Goal: Task Accomplishment & Management: Manage account settings

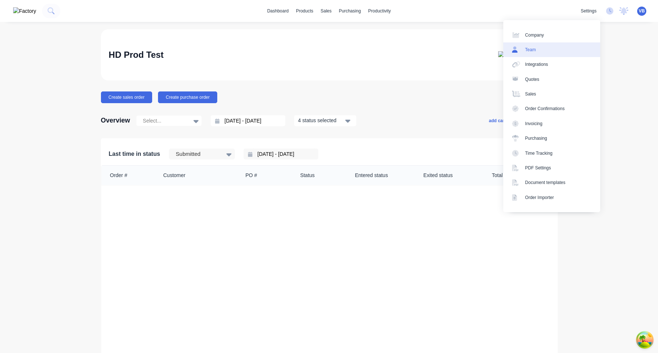
click at [561, 53] on link "Team" at bounding box center [551, 49] width 97 height 15
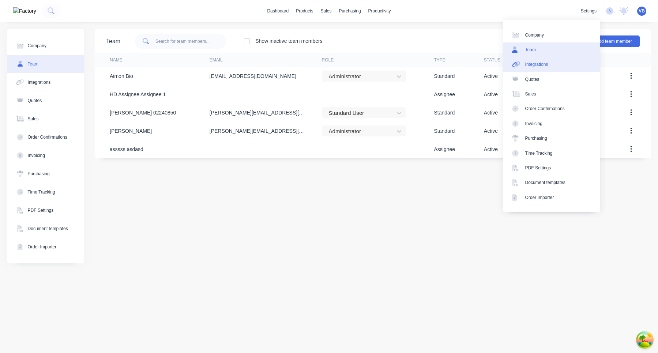
click at [556, 66] on link "Integrations" at bounding box center [551, 64] width 97 height 15
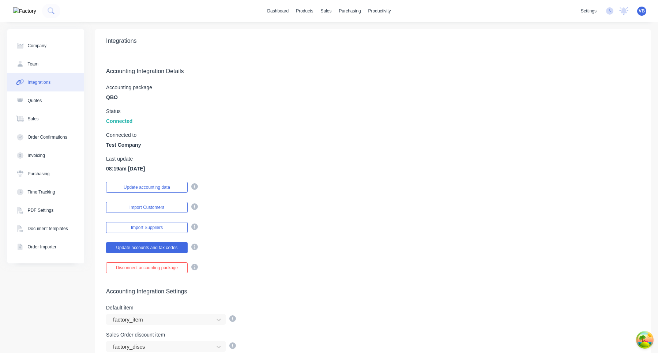
click at [403, 92] on div "Accounting package QBO" at bounding box center [372, 93] width 533 height 16
click at [640, 10] on span "VB" at bounding box center [641, 11] width 6 height 7
click at [592, 88] on button "Sign out" at bounding box center [595, 91] width 97 height 15
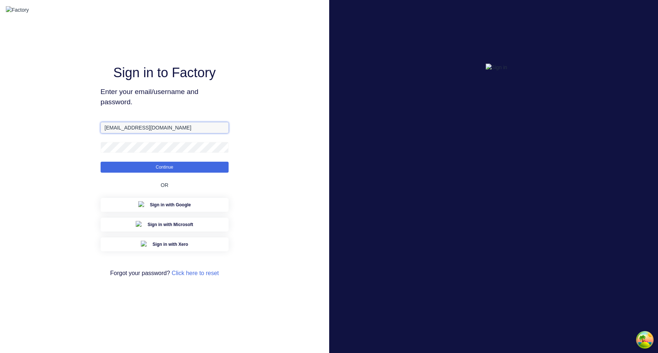
click at [120, 133] on input "[EMAIL_ADDRESS][DOMAIN_NAME]" at bounding box center [165, 127] width 128 height 11
type input "[EMAIL_ADDRESS][DOMAIN_NAME]"
click at [261, 114] on div "Sign in to Factory Enter your email/username and password. [EMAIL_ADDRESS][DOMA…" at bounding box center [164, 176] width 329 height 353
click at [101, 162] on button "Continue" at bounding box center [165, 167] width 128 height 11
